Goal: Task Accomplishment & Management: Manage account settings

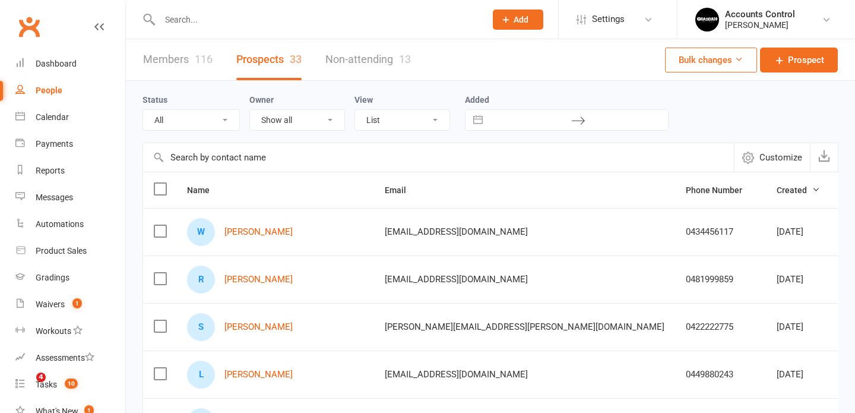
select select "100"
click at [282, 25] on input "text" at bounding box center [316, 19] width 321 height 17
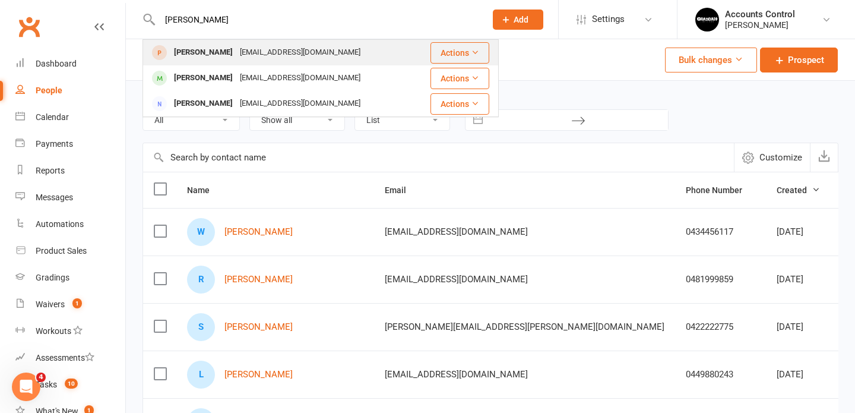
type input "ruben"
click at [189, 54] on div "Ruben Mason" at bounding box center [203, 52] width 66 height 17
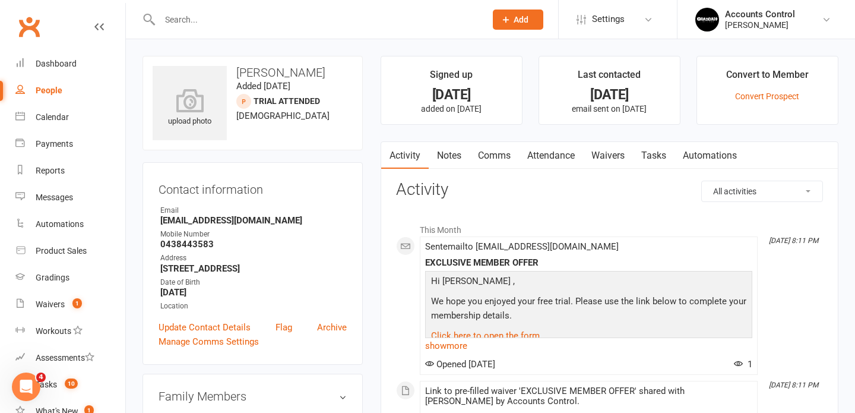
click at [242, 33] on div at bounding box center [310, 19] width 335 height 39
click at [241, 20] on input "text" at bounding box center [316, 19] width 321 height 17
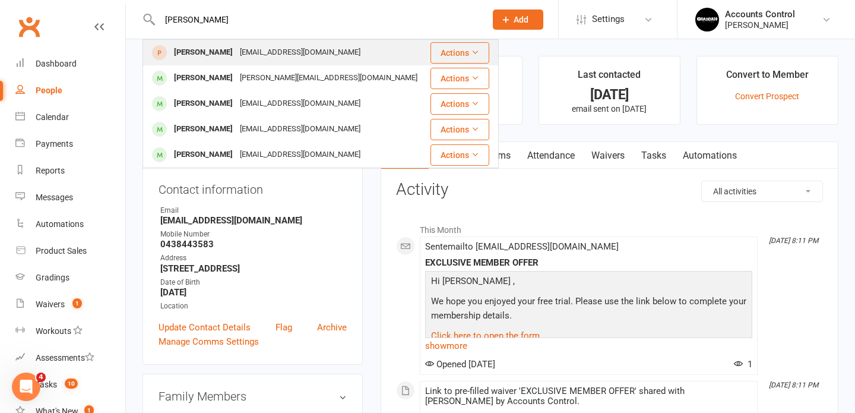
type input "james ke"
click at [185, 60] on div "James Kent" at bounding box center [203, 52] width 66 height 17
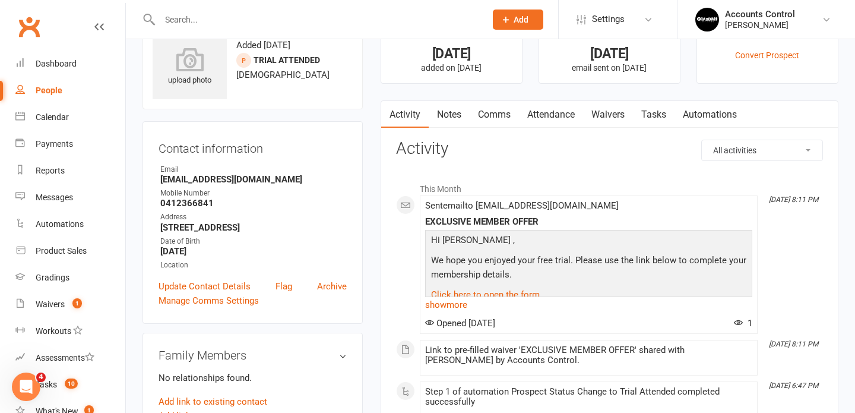
scroll to position [27, 0]
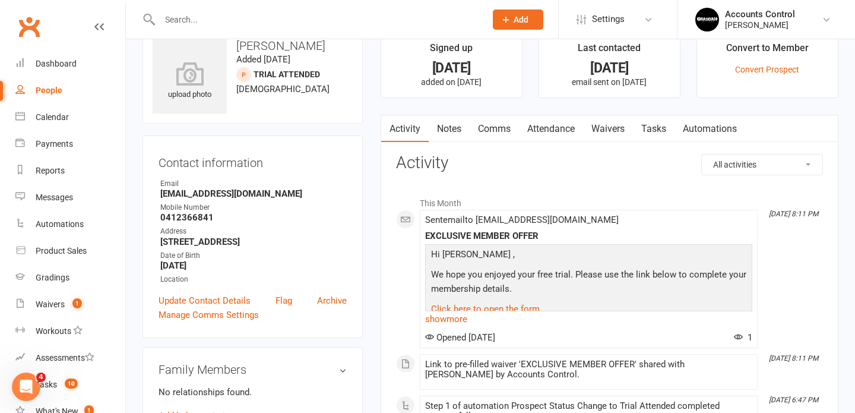
click at [206, 26] on input "text" at bounding box center [316, 19] width 321 height 17
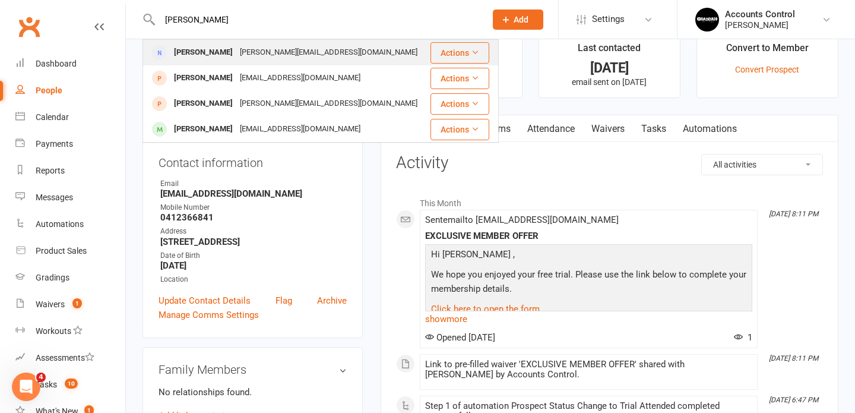
type input "richard"
click at [170, 51] on div "Richard Naa" at bounding box center [203, 52] width 66 height 17
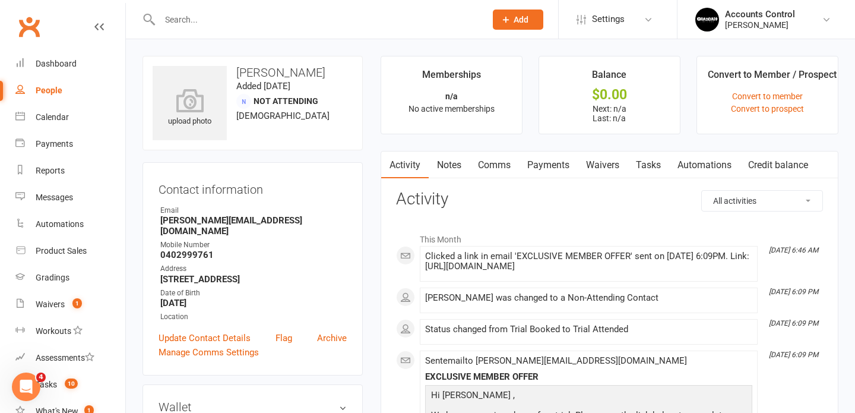
click at [607, 163] on link "Waivers" at bounding box center [603, 164] width 50 height 27
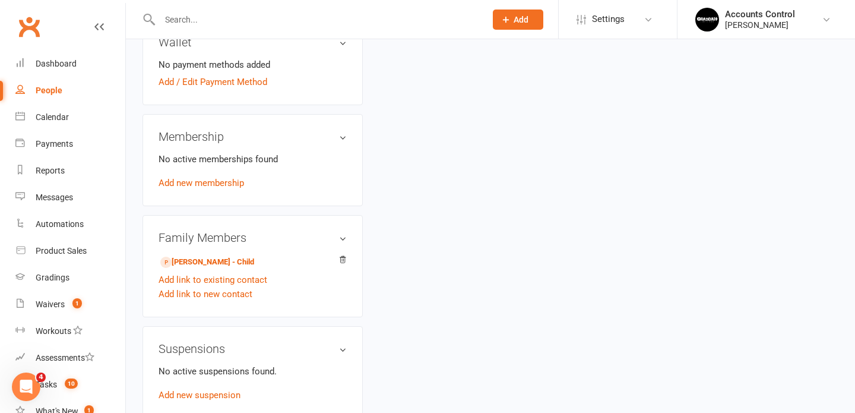
scroll to position [368, 0]
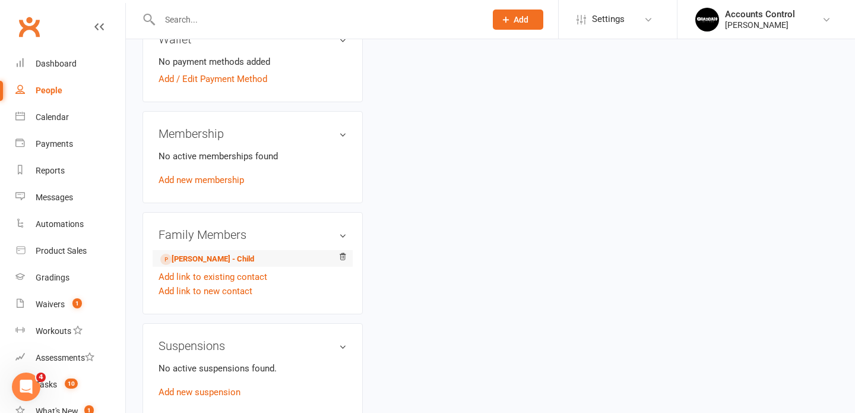
click at [233, 250] on li "Eliza Na'a - Child" at bounding box center [253, 258] width 188 height 17
click at [223, 252] on link "Eliza Na'a - Child" at bounding box center [207, 258] width 94 height 12
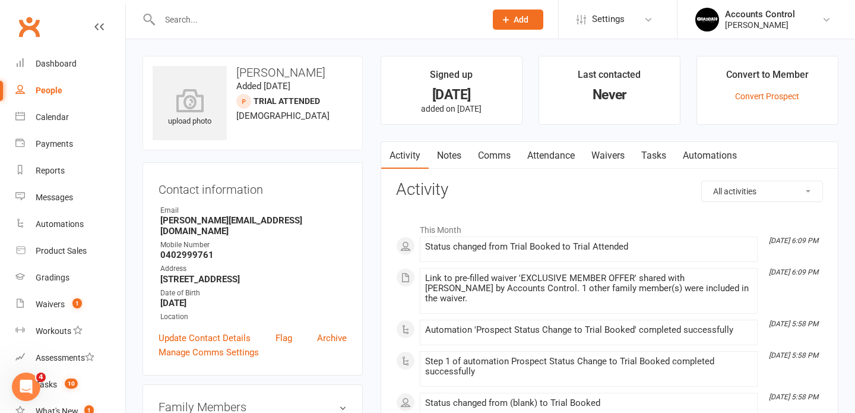
click at [611, 148] on link "Waivers" at bounding box center [608, 155] width 50 height 27
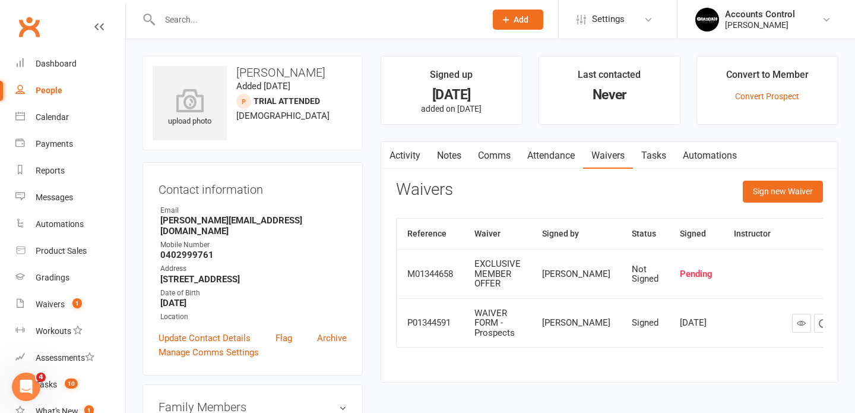
click at [415, 153] on link "Activity" at bounding box center [405, 155] width 48 height 27
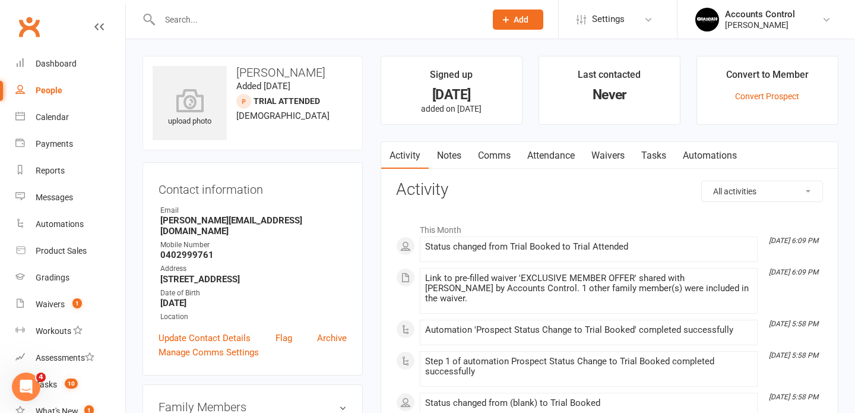
click at [239, 20] on input "text" at bounding box center [316, 19] width 321 height 17
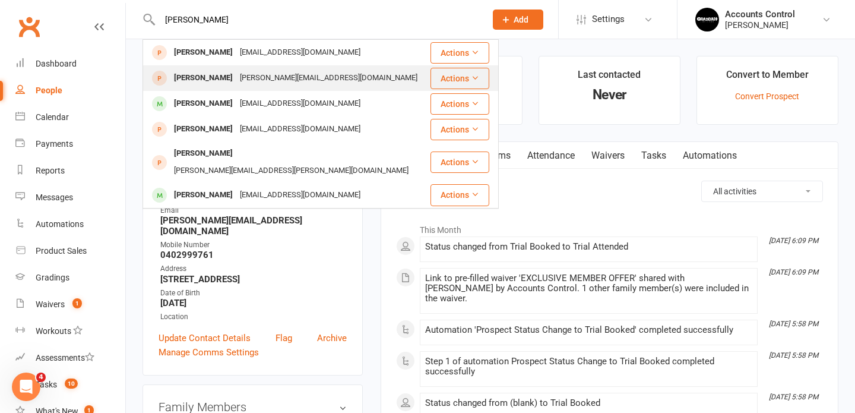
type input "chris e"
click at [213, 72] on div "Cherie Ellis-Timbery" at bounding box center [203, 77] width 66 height 17
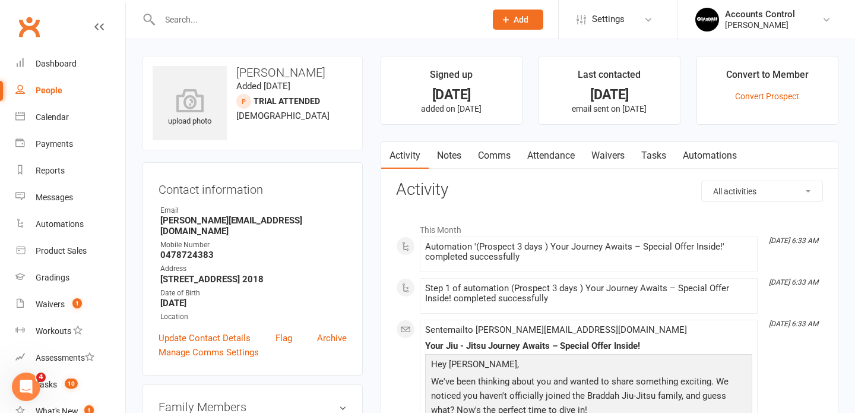
click at [233, 27] on input "text" at bounding box center [316, 19] width 321 height 17
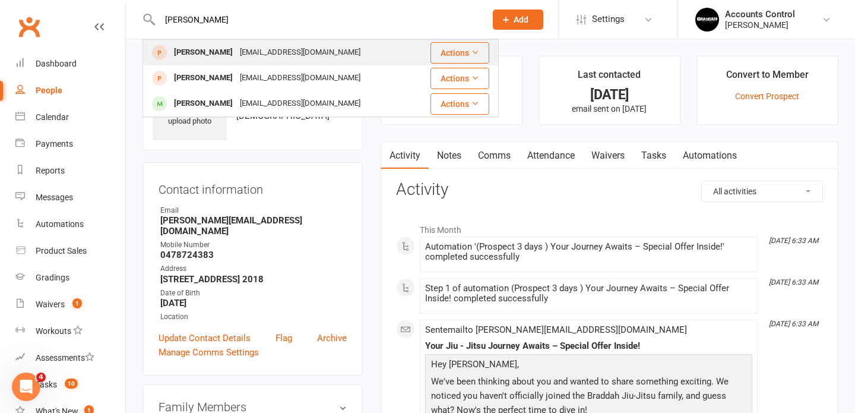
type input "nadia"
click at [207, 55] on div "Nadia Galutckaia" at bounding box center [203, 52] width 66 height 17
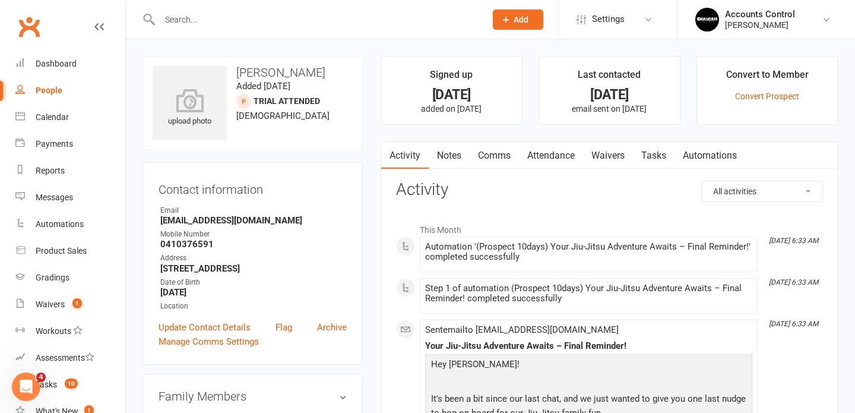
click at [226, 22] on input "text" at bounding box center [316, 19] width 321 height 17
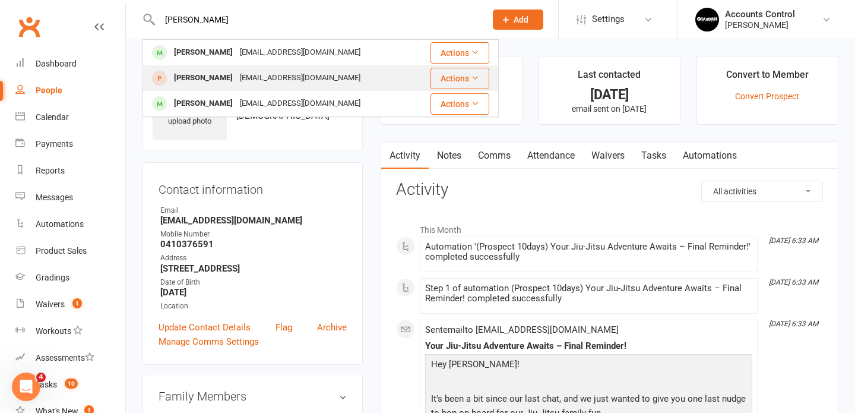
type input "william"
click at [214, 74] on div "William Burdett" at bounding box center [203, 77] width 66 height 17
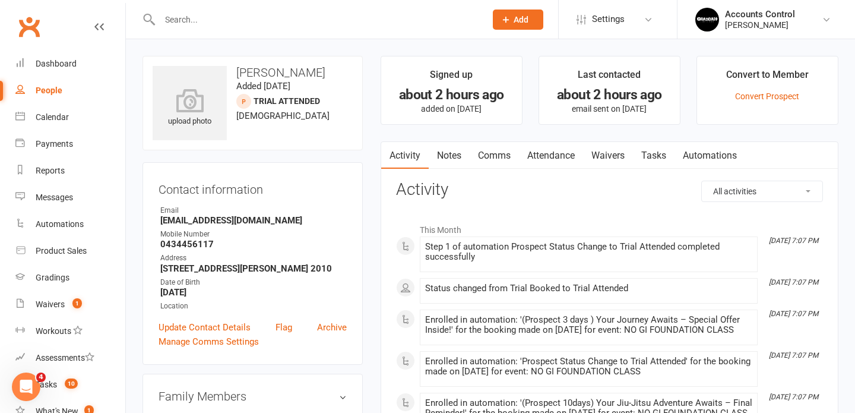
click at [605, 157] on link "Waivers" at bounding box center [608, 155] width 50 height 27
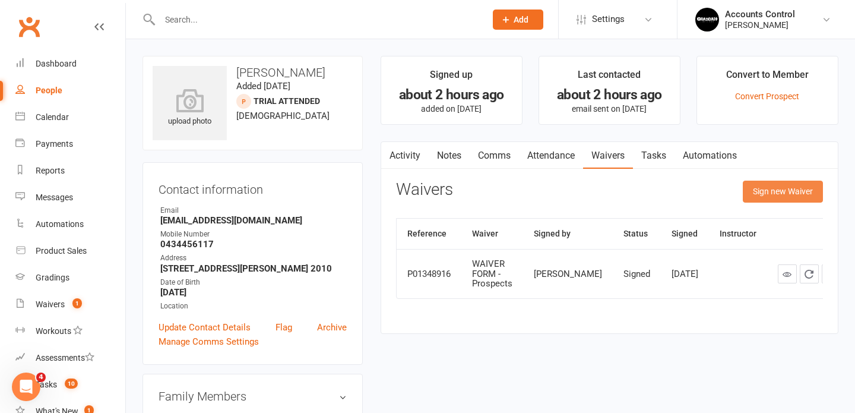
click at [781, 194] on button "Sign new Waiver" at bounding box center [783, 191] width 80 height 21
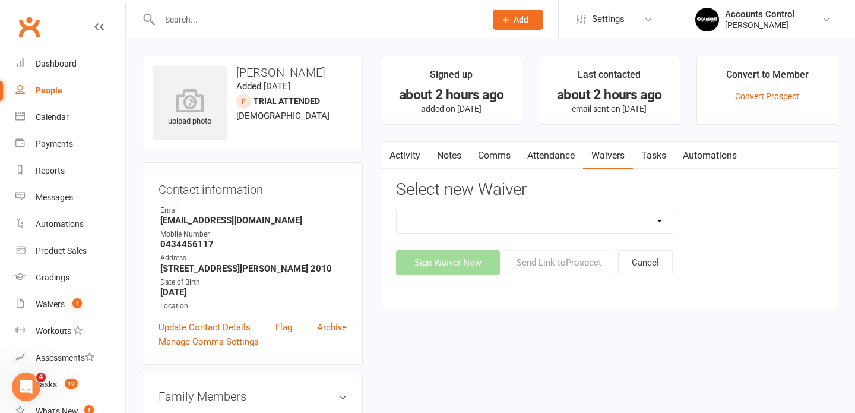
click at [662, 219] on select "EXCLUSIVE MEMBER OFFER FOUNDATION MEMBER PROMO Injury Reporting and Management …" at bounding box center [536, 221] width 278 height 24
select select "14662"
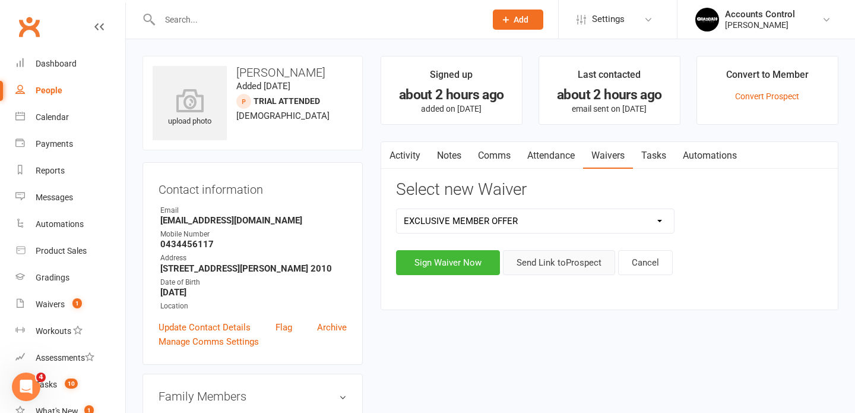
click at [531, 260] on button "Send Link to Prospect" at bounding box center [559, 262] width 112 height 25
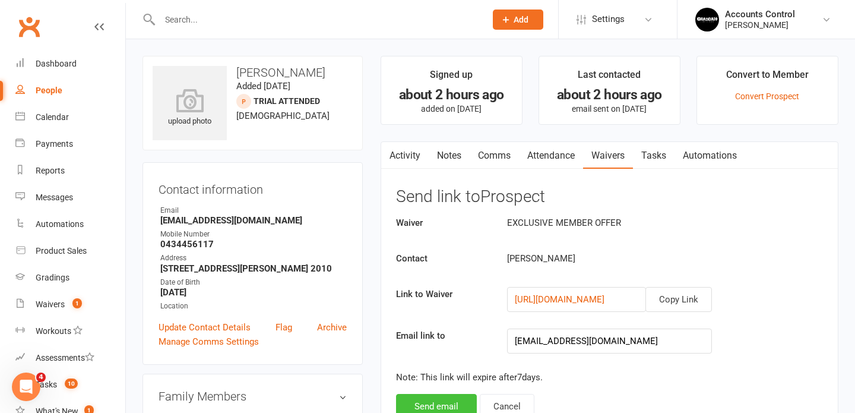
click at [438, 406] on button "Send email" at bounding box center [436, 406] width 81 height 25
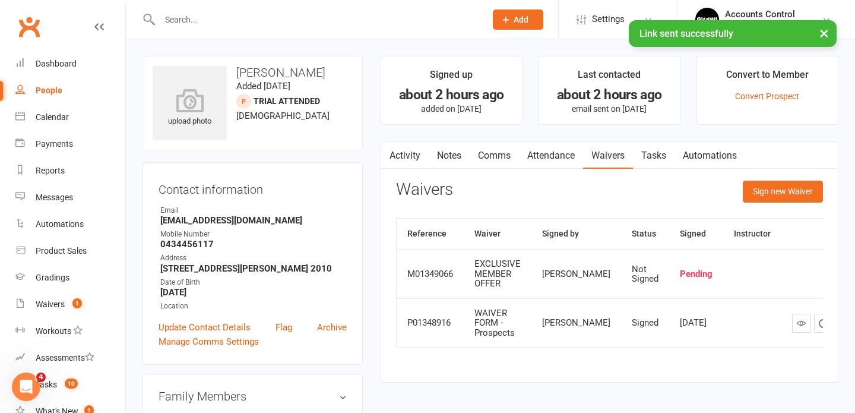
click at [786, 235] on th at bounding box center [823, 234] width 84 height 30
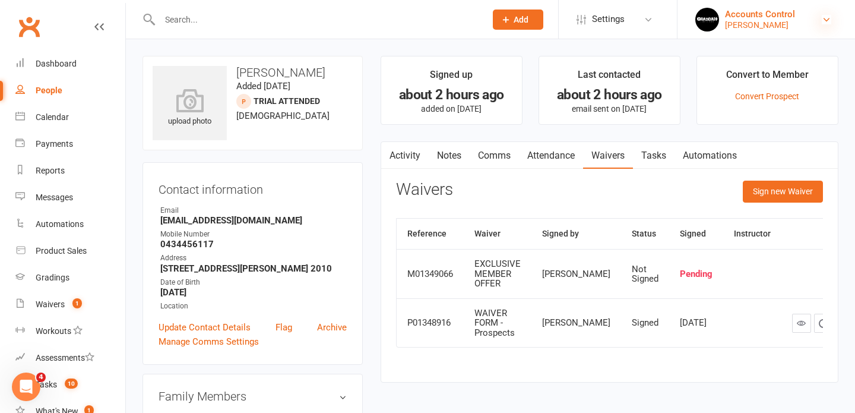
click at [827, 18] on icon at bounding box center [827, 20] width 10 height 10
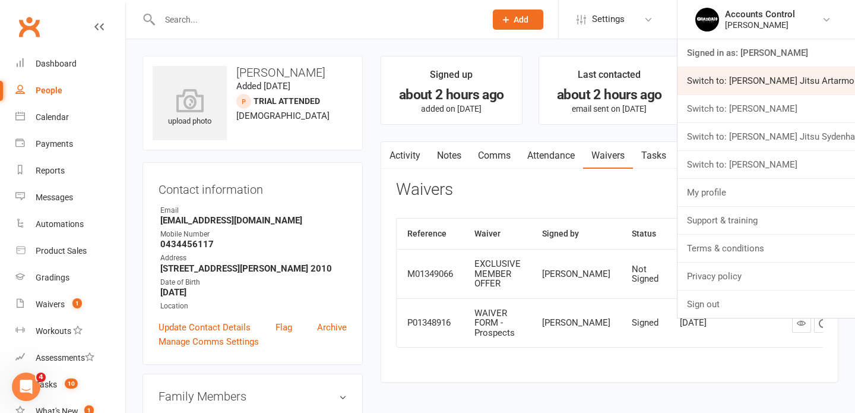
click at [796, 77] on link "Switch to: [PERSON_NAME] Jitsu Artarmon" at bounding box center [767, 80] width 178 height 27
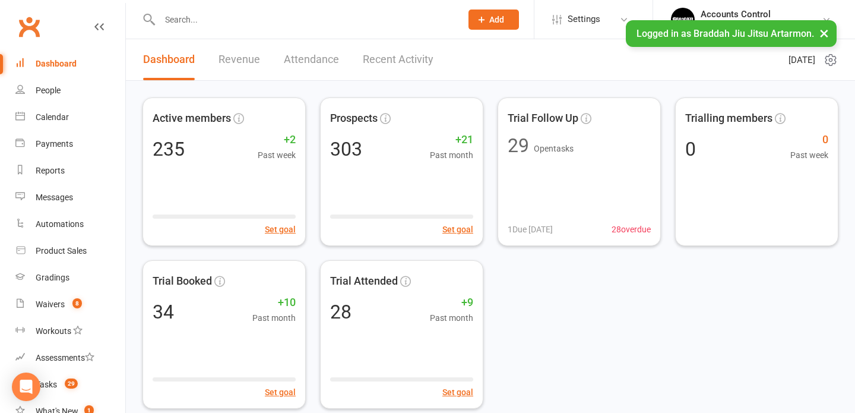
click at [243, 19] on input "text" at bounding box center [304, 19] width 297 height 17
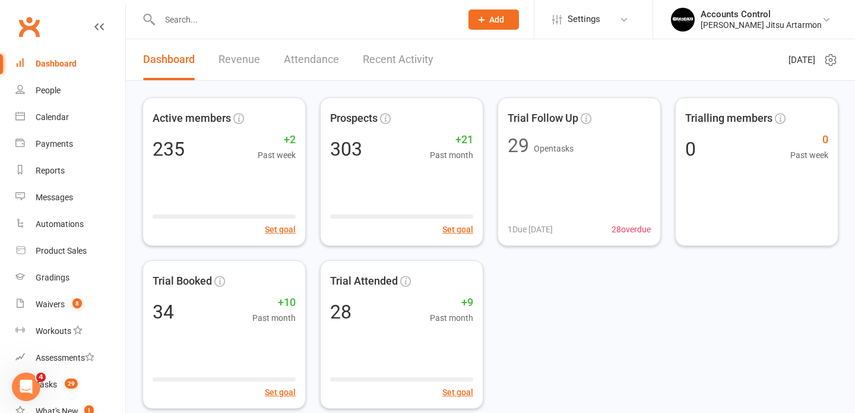
type input "r"
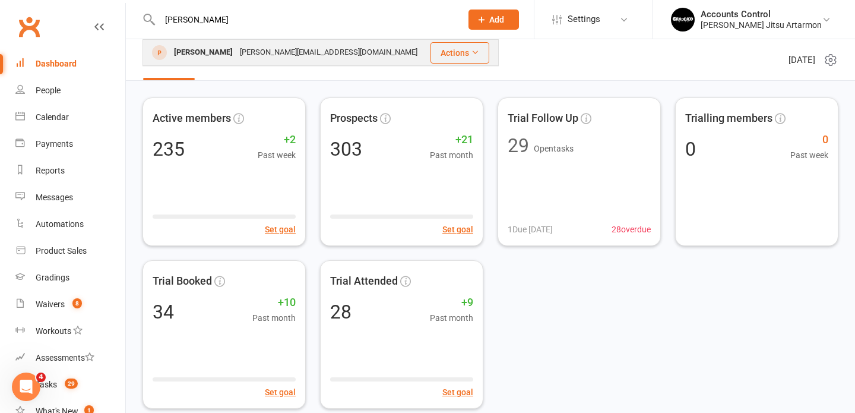
type input "vinh"
click at [200, 53] on div "Vinh Lam" at bounding box center [203, 52] width 66 height 17
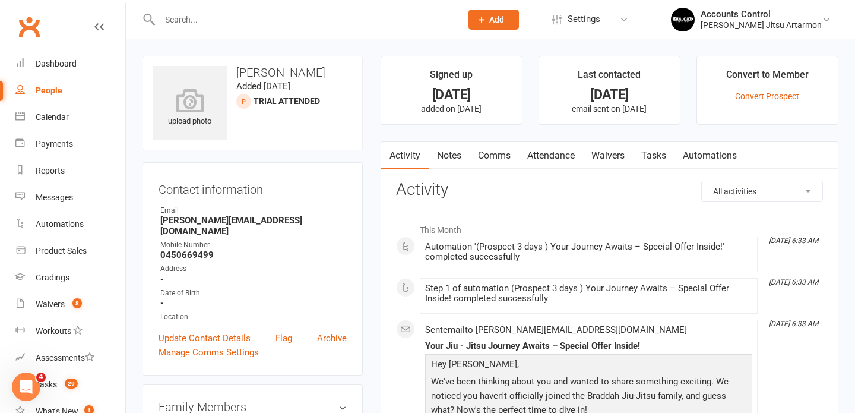
click at [252, 14] on input "text" at bounding box center [304, 19] width 297 height 17
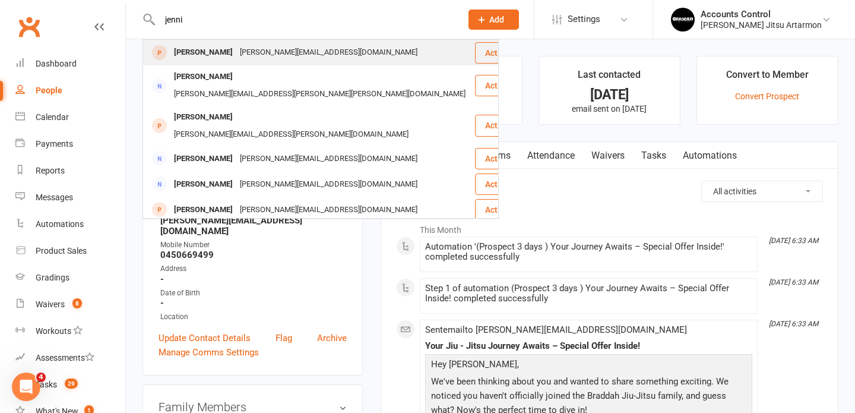
type input "jenni"
click at [243, 48] on div "jennifer.rusli@hotmail.com" at bounding box center [328, 52] width 185 height 17
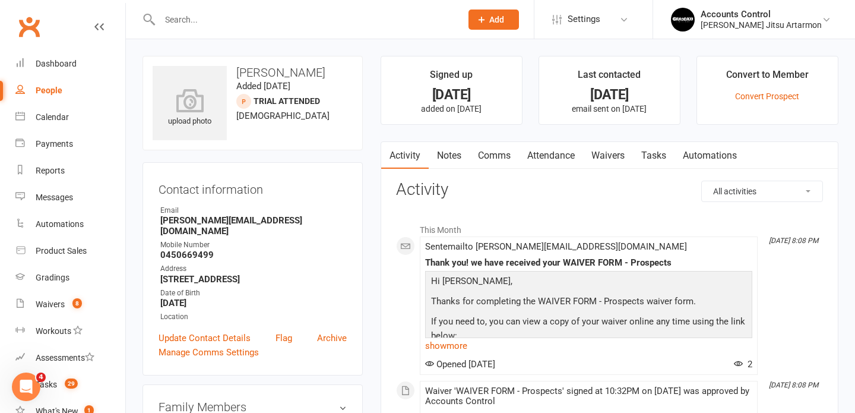
click at [224, 16] on input "text" at bounding box center [304, 19] width 297 height 17
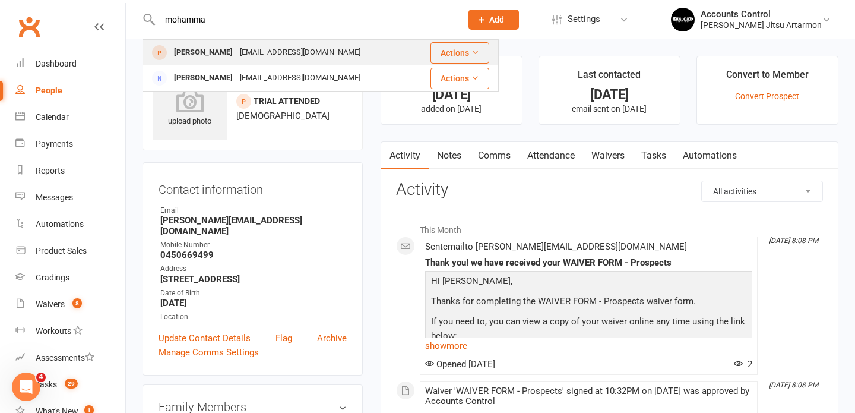
type input "mohamma"
click at [252, 48] on div "mohammadjarour@yahoo.com" at bounding box center [300, 52] width 128 height 17
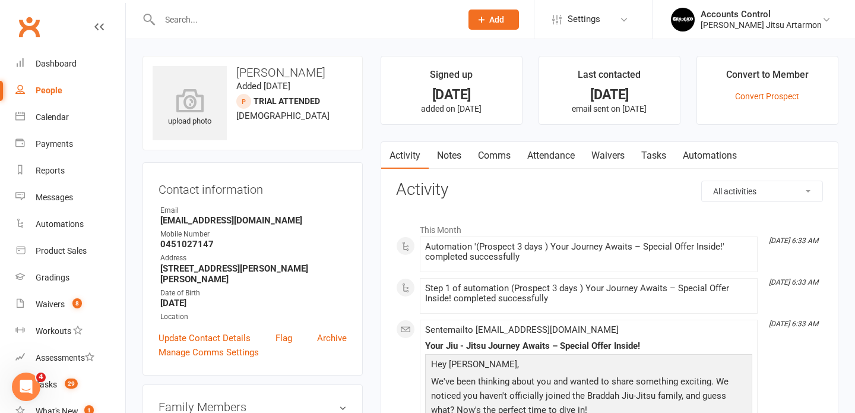
click at [246, 23] on input "text" at bounding box center [304, 19] width 297 height 17
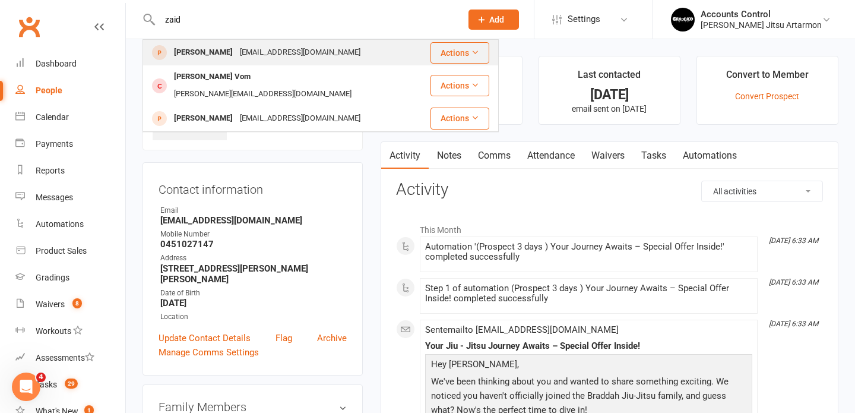
type input "zaid"
click at [236, 49] on div "Zaid-alhadithi@outlook.com" at bounding box center [300, 52] width 128 height 17
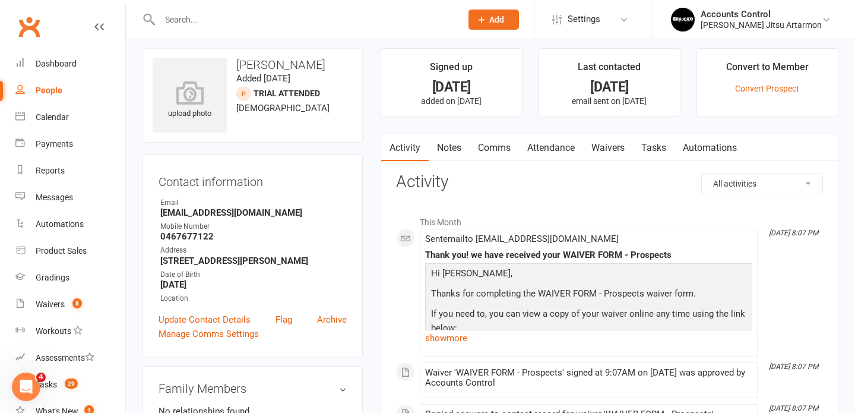
scroll to position [6, 0]
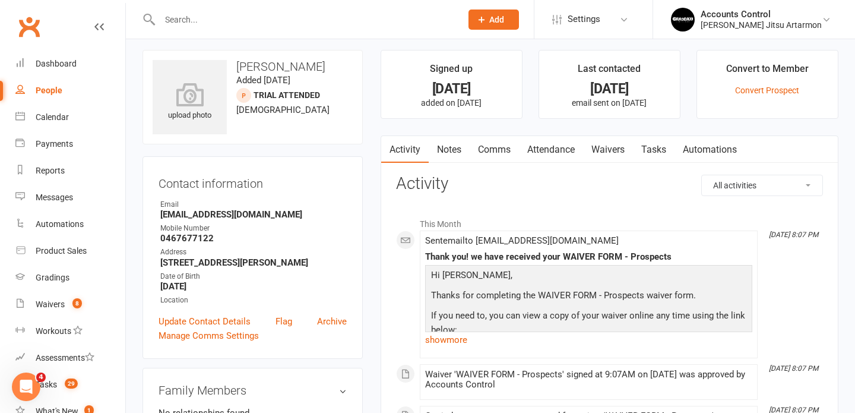
click at [299, 27] on input "text" at bounding box center [304, 19] width 297 height 17
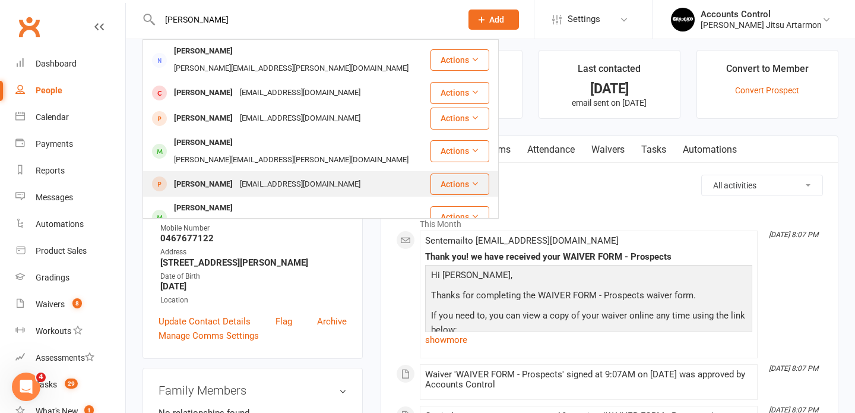
type input "leon"
click at [211, 176] on div "Leon Berdugo" at bounding box center [203, 184] width 66 height 17
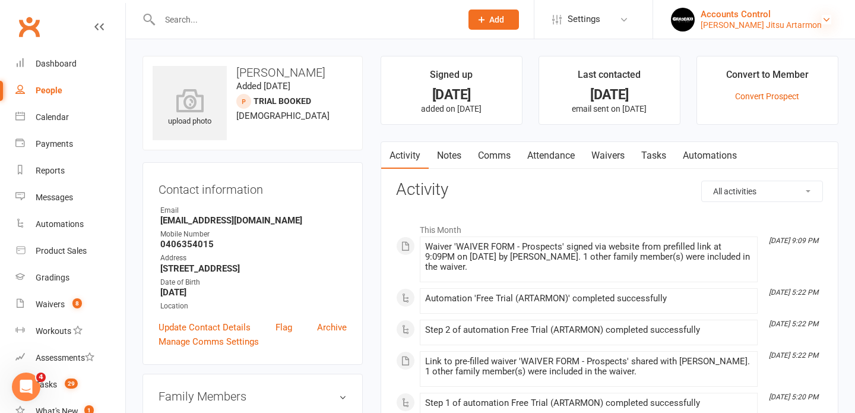
click at [825, 15] on icon at bounding box center [827, 20] width 10 height 10
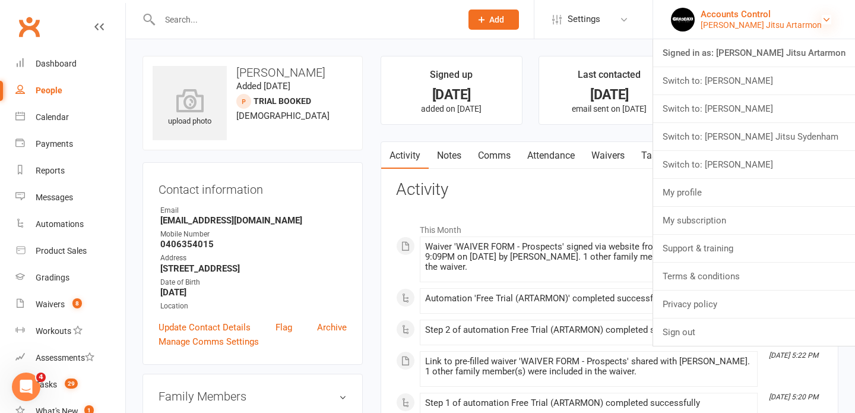
click at [825, 15] on icon at bounding box center [827, 20] width 10 height 10
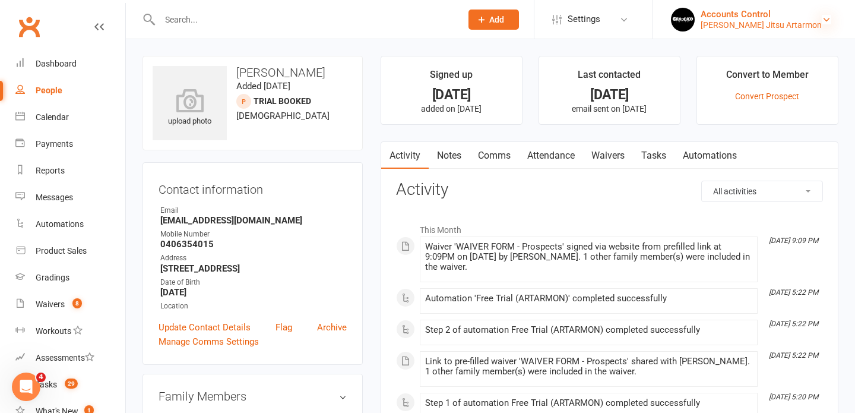
click at [829, 17] on icon at bounding box center [827, 20] width 10 height 10
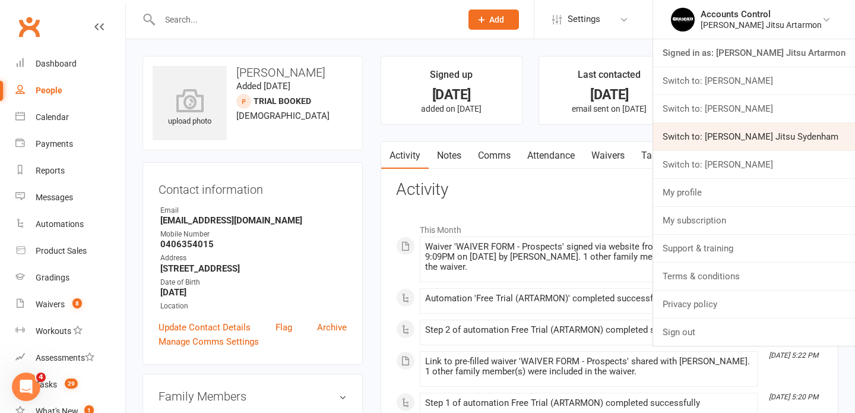
click at [797, 134] on link "Switch to: [PERSON_NAME] Jitsu Sydenham" at bounding box center [754, 136] width 202 height 27
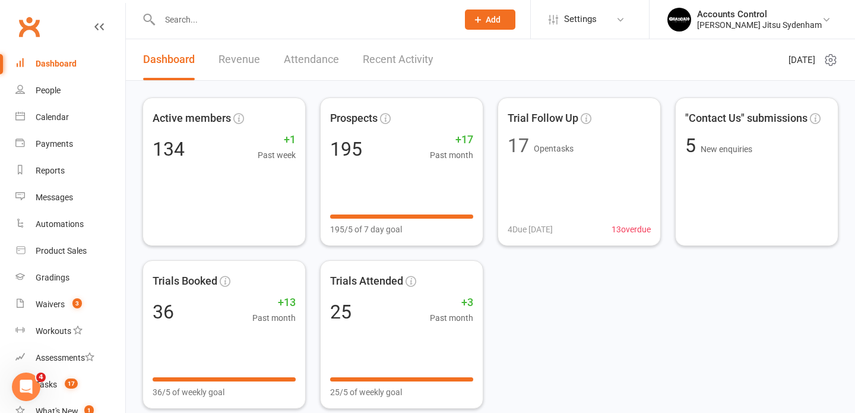
click at [175, 10] on div at bounding box center [296, 19] width 307 height 39
click at [189, 21] on input "text" at bounding box center [302, 19] width 293 height 17
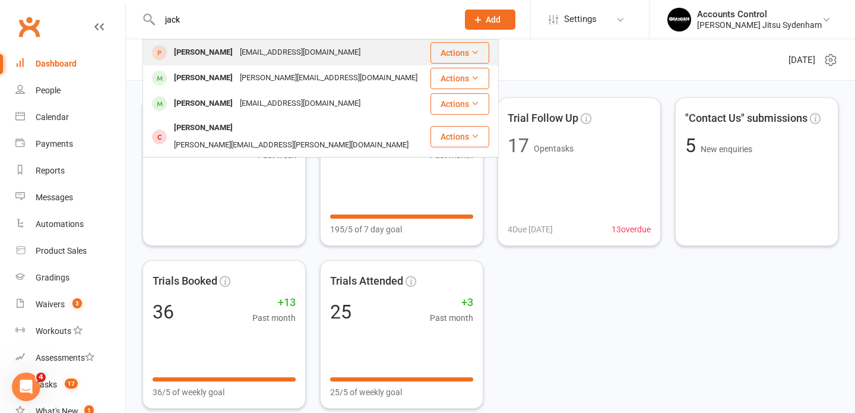
type input "jack"
click at [209, 49] on div "[PERSON_NAME]" at bounding box center [203, 52] width 66 height 17
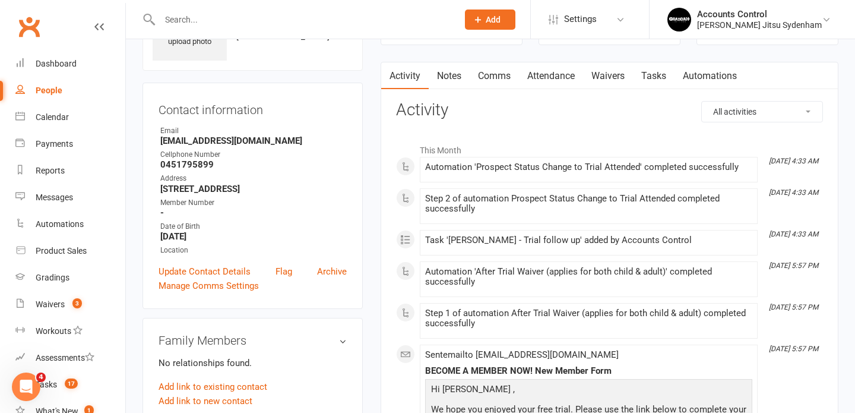
scroll to position [74, 0]
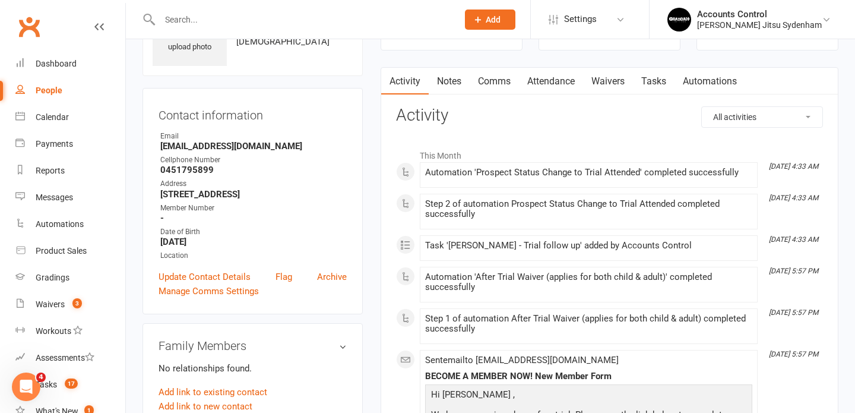
click at [270, 21] on input "text" at bounding box center [302, 19] width 293 height 17
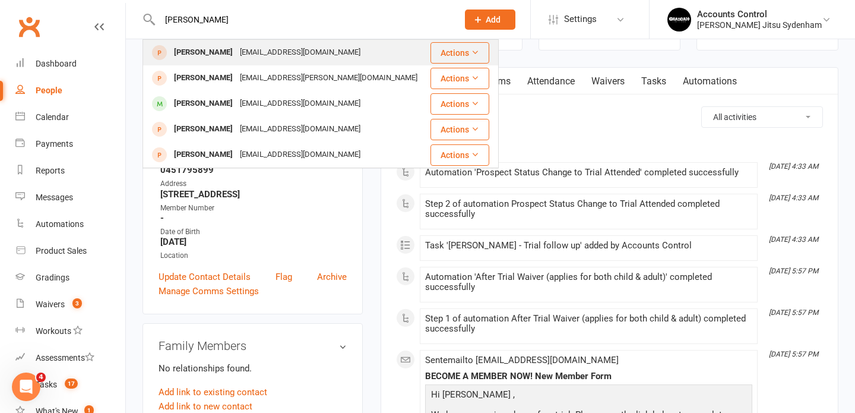
type input "matteo"
click at [206, 52] on div "Matteo Laerkesen" at bounding box center [203, 52] width 66 height 17
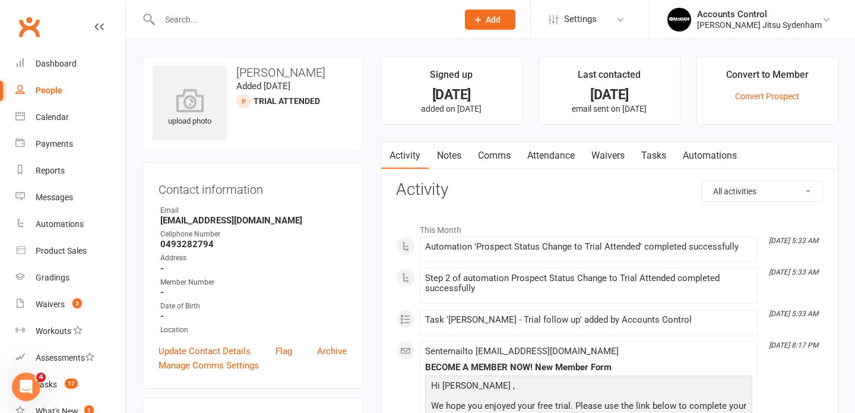
click at [307, 13] on input "text" at bounding box center [302, 19] width 293 height 17
click at [833, 24] on link "Accounts Control Braddah Jiu Jitsu Sydenham" at bounding box center [752, 20] width 170 height 24
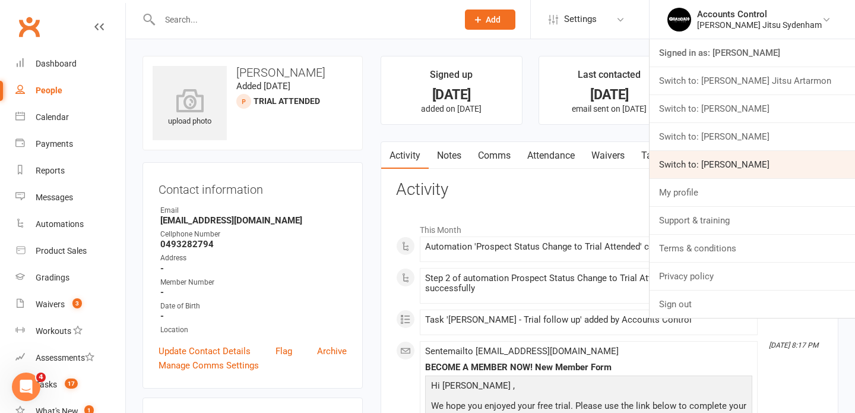
click at [788, 163] on link "Switch to: [PERSON_NAME]" at bounding box center [752, 164] width 205 height 27
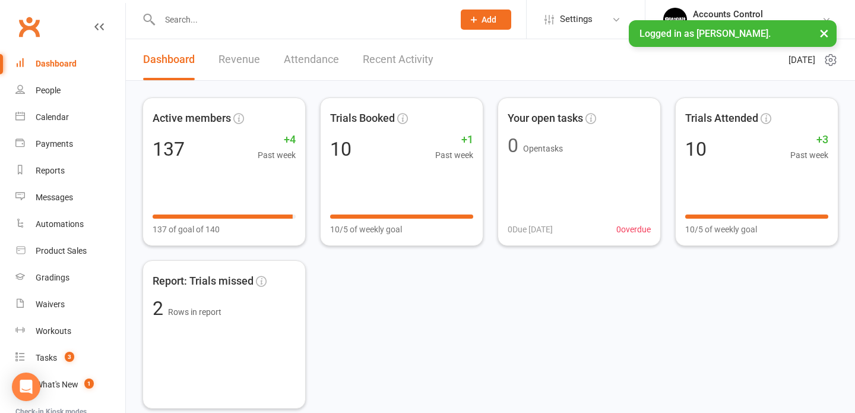
click at [315, 34] on div at bounding box center [294, 19] width 303 height 39
click at [312, 20] on input "text" at bounding box center [300, 19] width 289 height 17
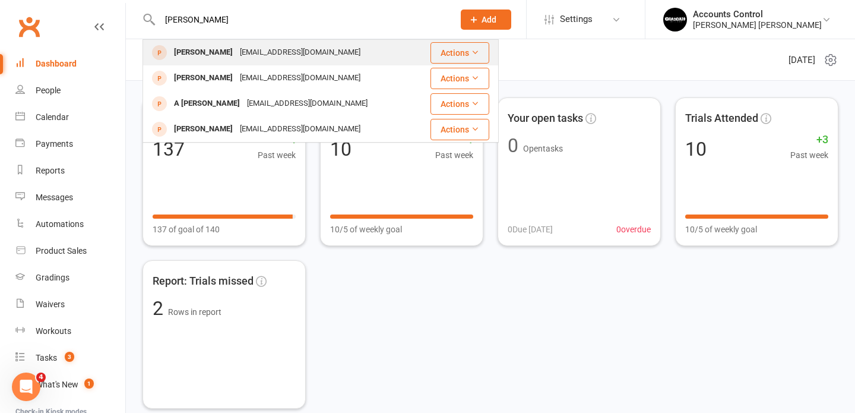
type input "anita"
click at [253, 50] on div "anita871210@gmail.com" at bounding box center [300, 52] width 128 height 17
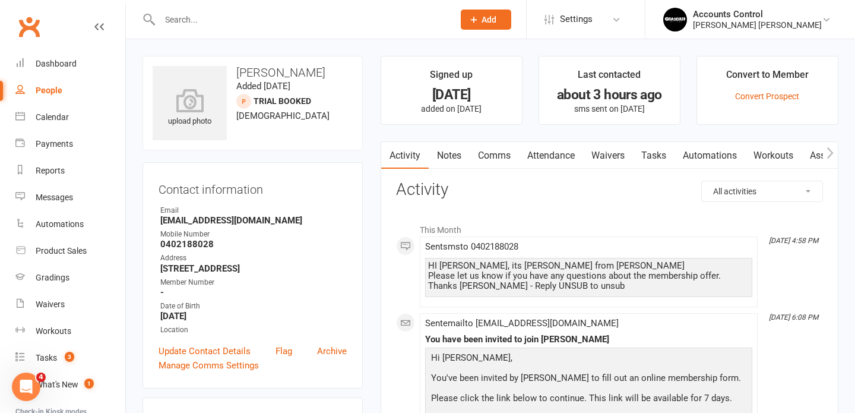
click at [227, 16] on input "text" at bounding box center [300, 19] width 289 height 17
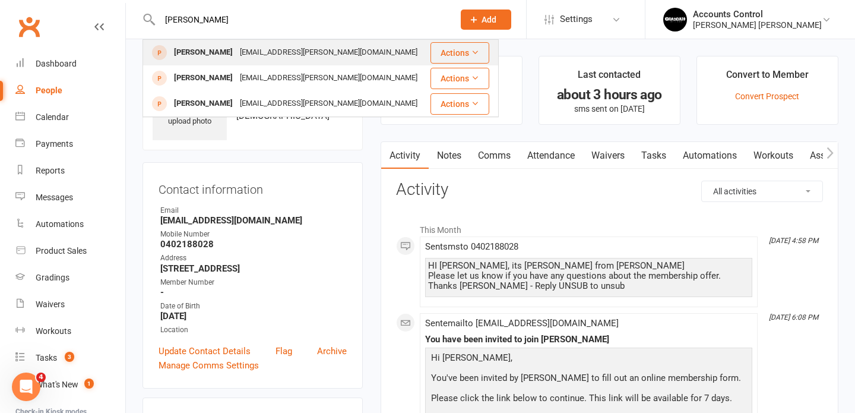
type input "david"
click at [289, 51] on div "davidh.macdonald@gmail.com" at bounding box center [328, 52] width 185 height 17
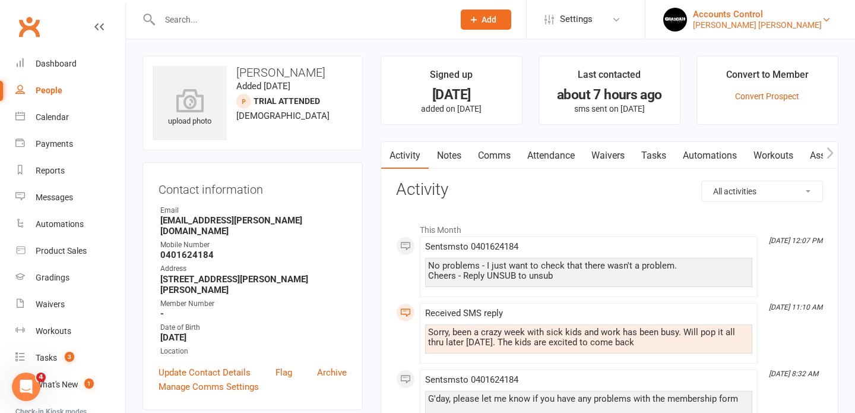
click at [786, 20] on div "Braddah Jiu Jitsu Thornleigh" at bounding box center [757, 25] width 129 height 11
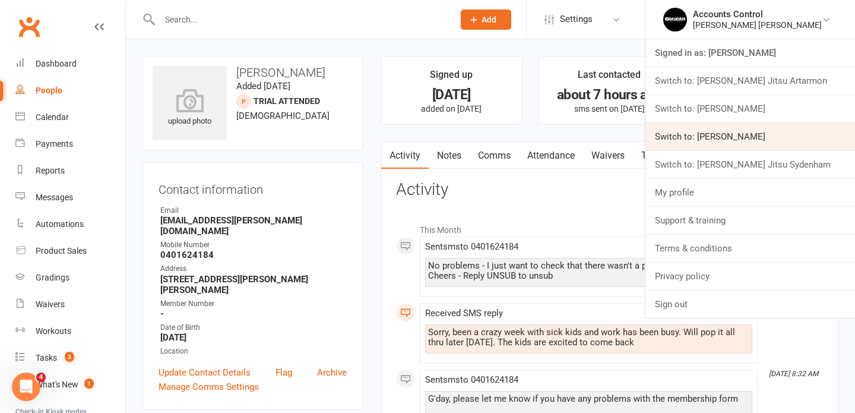
click at [783, 137] on link "Switch to: Braddah Jiu Jitsu Maroubra" at bounding box center [750, 136] width 210 height 27
